Goal: Navigation & Orientation: Go to known website

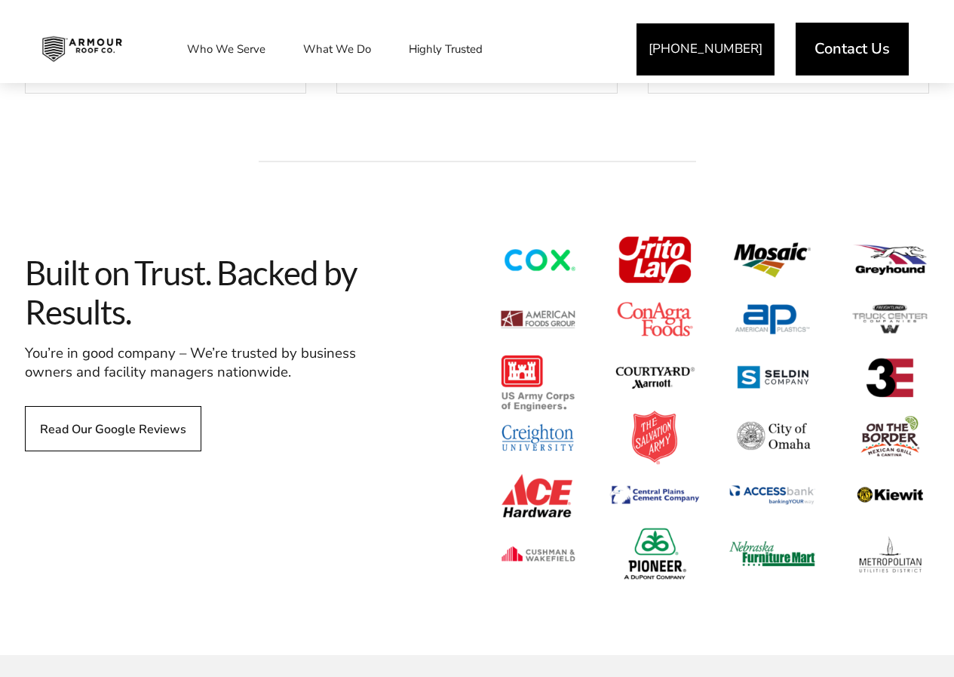
scroll to position [1131, 0]
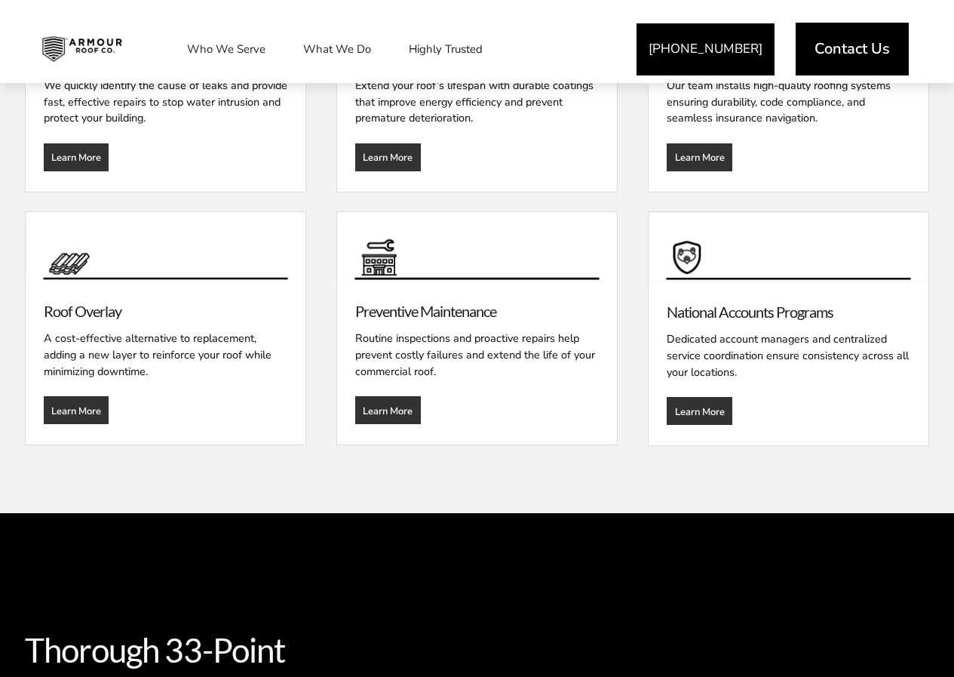
scroll to position [2187, 0]
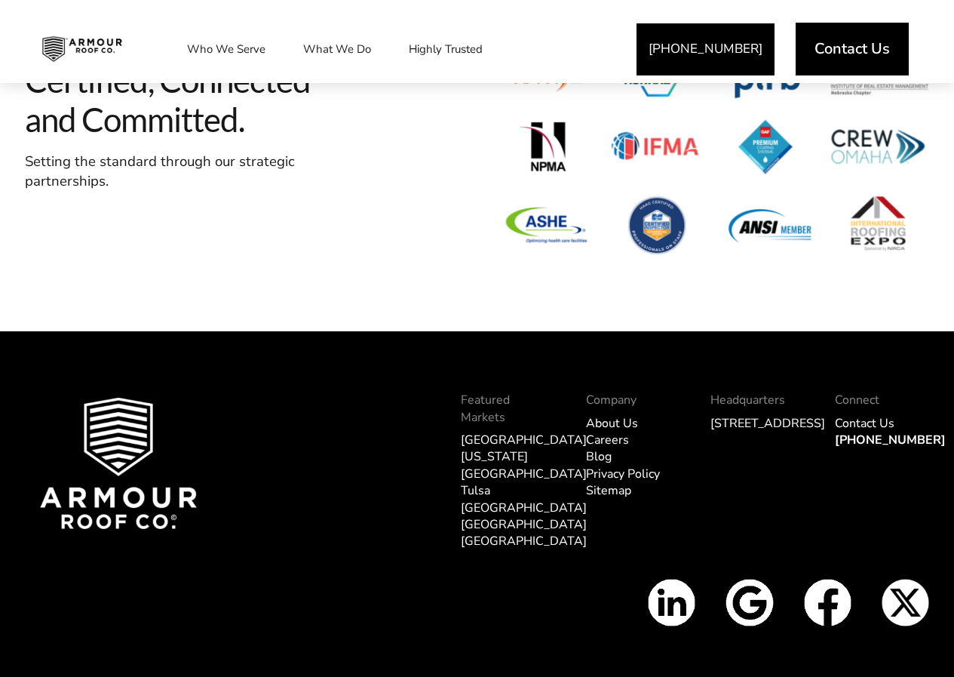
scroll to position [4585, 0]
